Goal: Entertainment & Leisure: Consume media (video, audio)

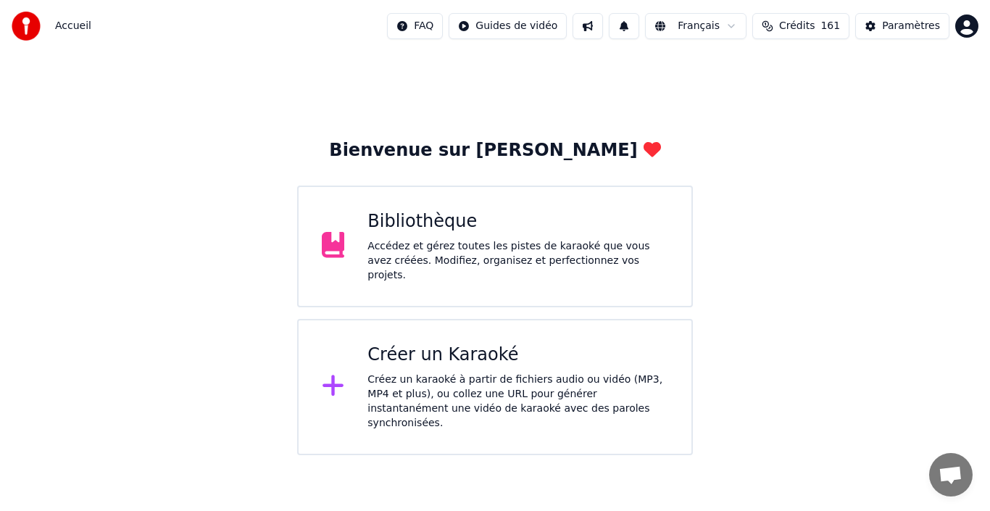
click at [504, 251] on div "Accédez et gérez toutes les pistes de karaoké que vous avez créées. Modifiez, o…" at bounding box center [517, 260] width 301 height 43
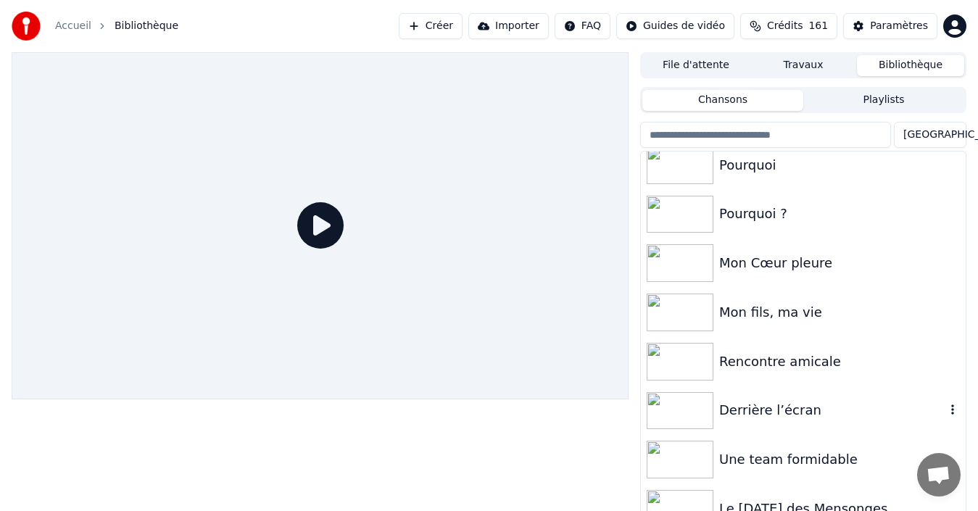
scroll to position [72, 0]
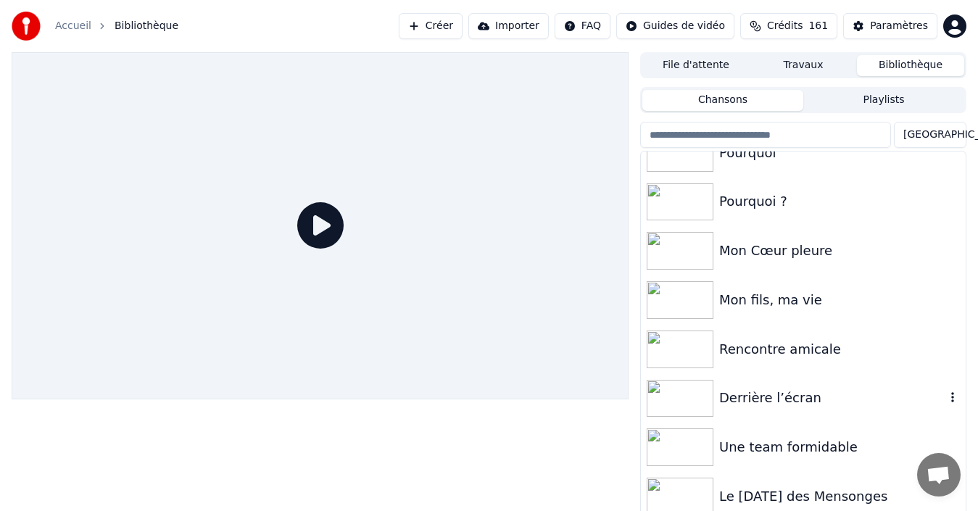
click at [770, 400] on div "Derrière l’écran" at bounding box center [832, 398] width 226 height 20
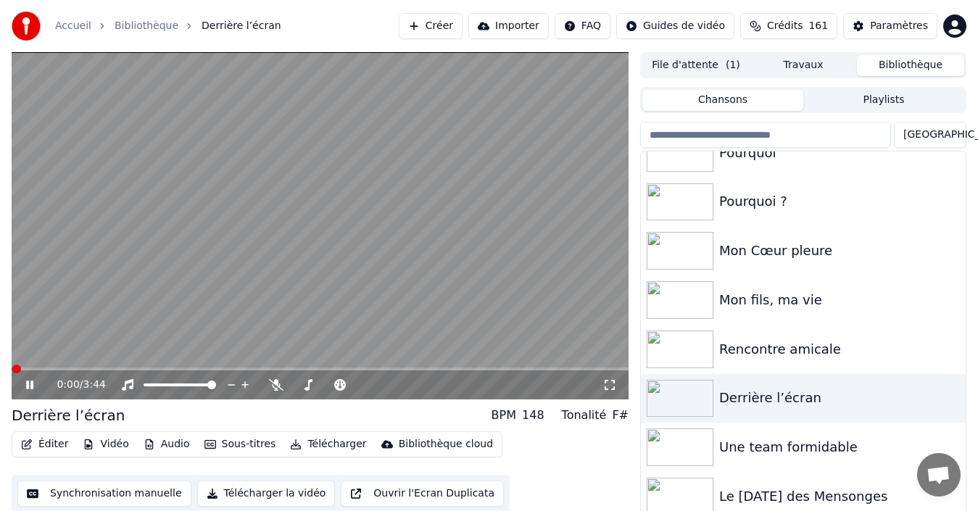
click at [28, 382] on icon at bounding box center [29, 384] width 7 height 9
click at [389, 385] on span at bounding box center [387, 384] width 9 height 9
click at [277, 385] on icon at bounding box center [276, 385] width 14 height 12
click at [277, 385] on icon at bounding box center [276, 385] width 8 height 12
click at [30, 380] on icon at bounding box center [39, 385] width 33 height 12
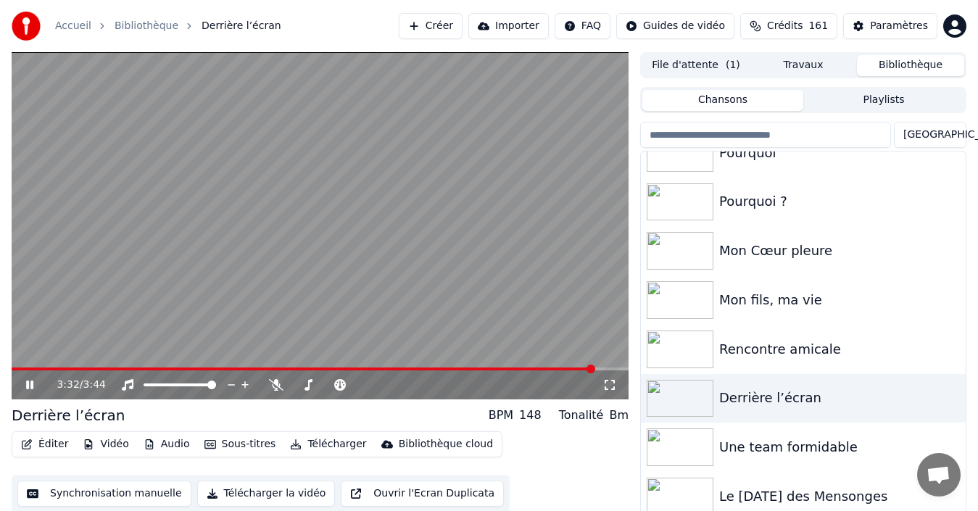
click at [33, 385] on icon at bounding box center [29, 384] width 7 height 9
